Goal: Transaction & Acquisition: Purchase product/service

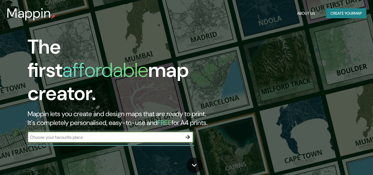
click at [117, 134] on input "text" at bounding box center [105, 137] width 155 height 6
type input "constitucion chile"
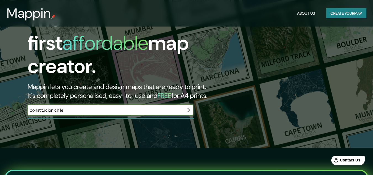
scroll to position [55, 0]
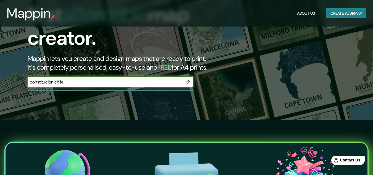
click at [188, 78] on icon "button" at bounding box center [188, 81] width 7 height 7
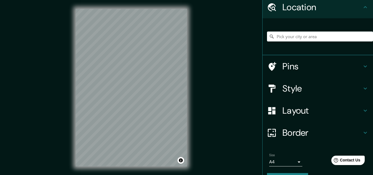
scroll to position [36, 0]
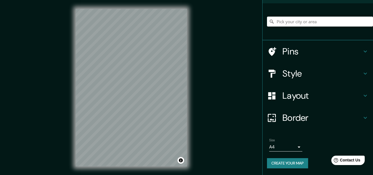
click at [364, 73] on icon at bounding box center [365, 74] width 3 height 2
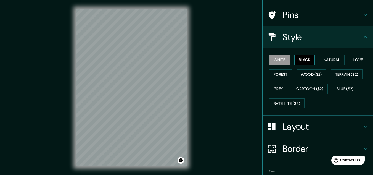
click at [304, 59] on button "Black" at bounding box center [305, 60] width 21 height 10
click at [277, 59] on button "White" at bounding box center [279, 60] width 21 height 10
click at [325, 61] on button "Natural" at bounding box center [331, 60] width 25 height 10
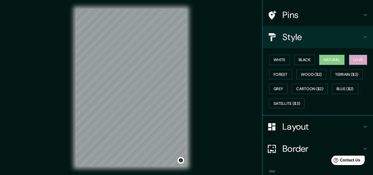
click at [358, 61] on button "Love" at bounding box center [358, 60] width 18 height 10
click at [333, 61] on button "Natural" at bounding box center [331, 60] width 25 height 10
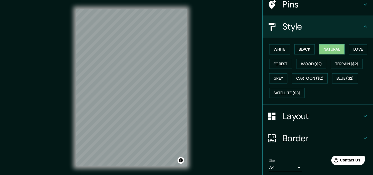
scroll to position [12, 0]
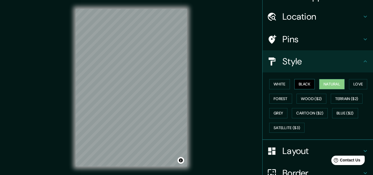
click at [299, 85] on button "Black" at bounding box center [305, 84] width 21 height 10
click at [283, 85] on button "White" at bounding box center [279, 84] width 21 height 10
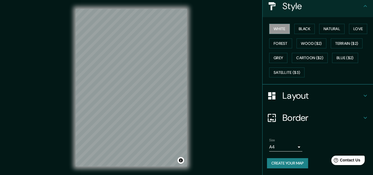
click at [356, 95] on h4 "Layout" at bounding box center [323, 95] width 80 height 11
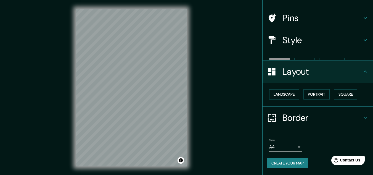
scroll to position [24, 0]
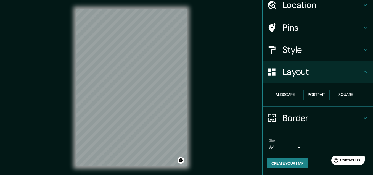
click at [288, 98] on button "Landscape" at bounding box center [284, 95] width 30 height 10
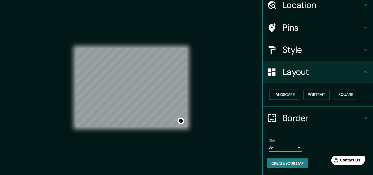
click at [288, 98] on button "Landscape" at bounding box center [284, 95] width 30 height 10
click at [315, 97] on button "Portrait" at bounding box center [317, 95] width 26 height 10
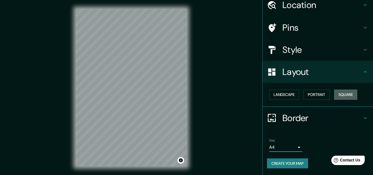
click at [340, 96] on button "Square" at bounding box center [345, 95] width 23 height 10
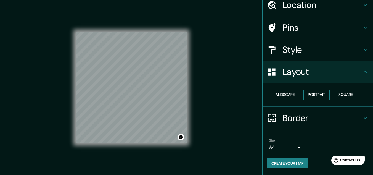
click at [314, 96] on button "Portrait" at bounding box center [317, 95] width 26 height 10
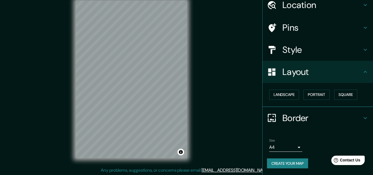
scroll to position [9, 0]
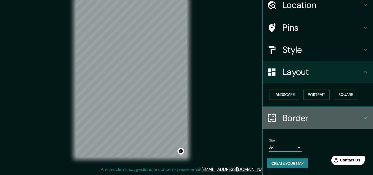
click at [304, 116] on h4 "Border" at bounding box center [323, 117] width 80 height 11
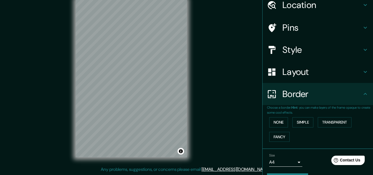
scroll to position [39, 0]
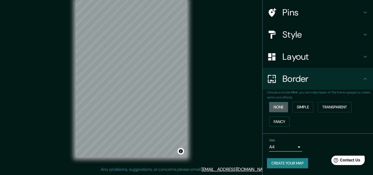
click at [276, 108] on button "None" at bounding box center [278, 107] width 19 height 10
click at [297, 108] on button "Simple" at bounding box center [303, 107] width 21 height 10
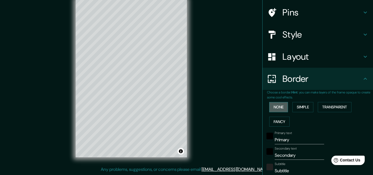
click at [280, 108] on button "None" at bounding box center [278, 107] width 19 height 10
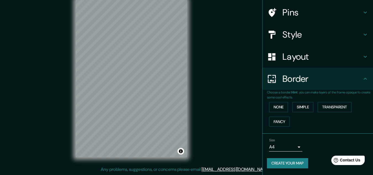
click at [285, 165] on button "Create your map" at bounding box center [287, 163] width 41 height 10
click at [301, 166] on button "Create your map" at bounding box center [287, 163] width 41 height 10
drag, startPoint x: 338, startPoint y: 0, endPoint x: 205, endPoint y: 128, distance: 184.9
click at [205, 128] on div "Mappin Location Pins Style Layout Border Choose a border. Hint : you can make l…" at bounding box center [186, 83] width 373 height 184
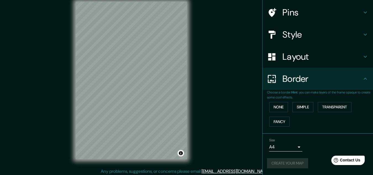
scroll to position [9, 0]
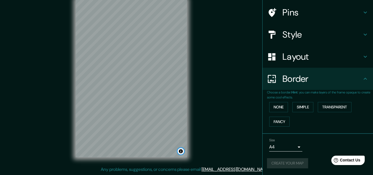
click at [181, 153] on button "Toggle attribution" at bounding box center [181, 151] width 7 height 7
click at [194, 146] on div "© Mapbox © OpenStreetMap Improve this map" at bounding box center [131, 78] width 129 height 175
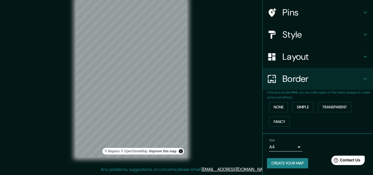
click at [302, 57] on h4 "Layout" at bounding box center [323, 56] width 80 height 11
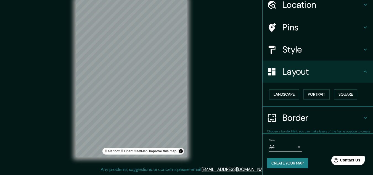
scroll to position [24, 0]
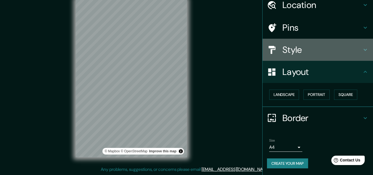
click at [316, 55] on h4 "Style" at bounding box center [323, 49] width 80 height 11
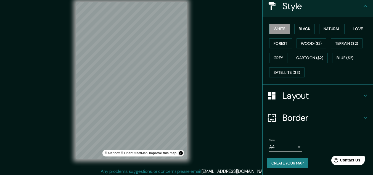
scroll to position [9, 0]
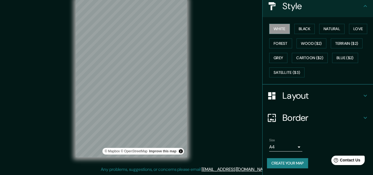
click at [293, 146] on body "Mappin Location Pins Style White Black Natural Love Forest Wood ($2) Terrain ($…" at bounding box center [186, 78] width 373 height 175
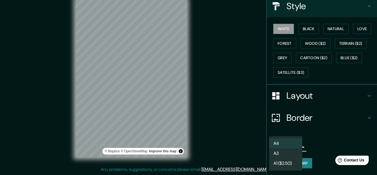
click at [329, 139] on div at bounding box center [188, 87] width 377 height 175
